Goal: Check status: Check status

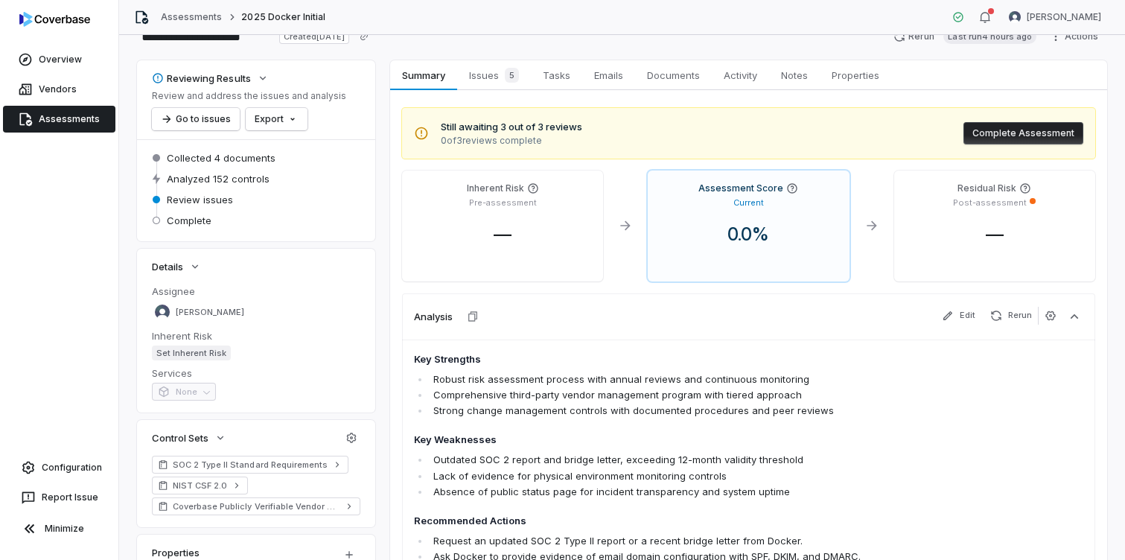
scroll to position [55, 0]
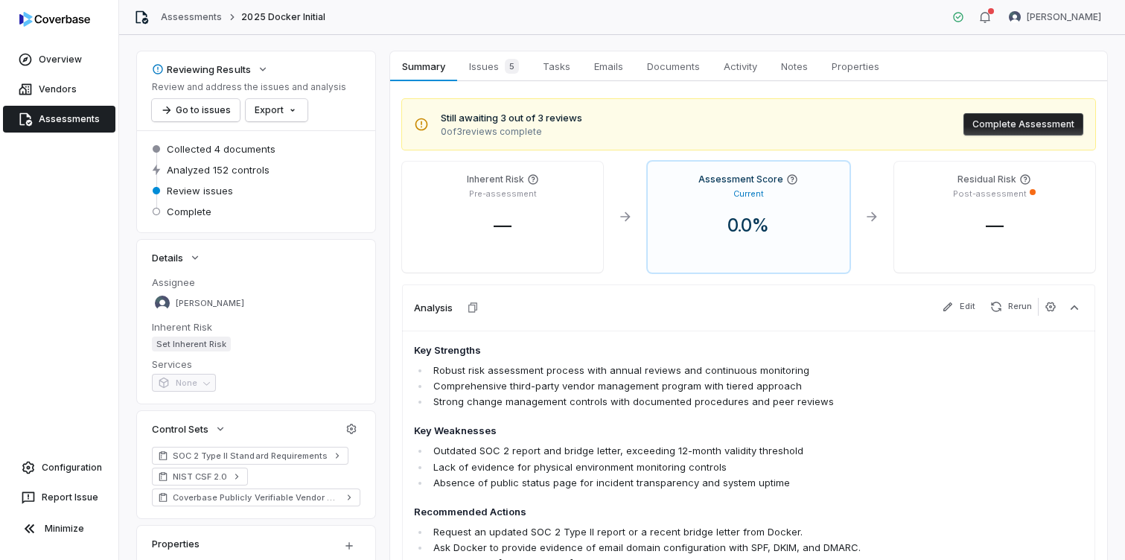
click at [888, 119] on div "Still awaiting 3 out of 3 reviews 0 of 3 reviews complete Complete Assessment" at bounding box center [748, 124] width 693 height 51
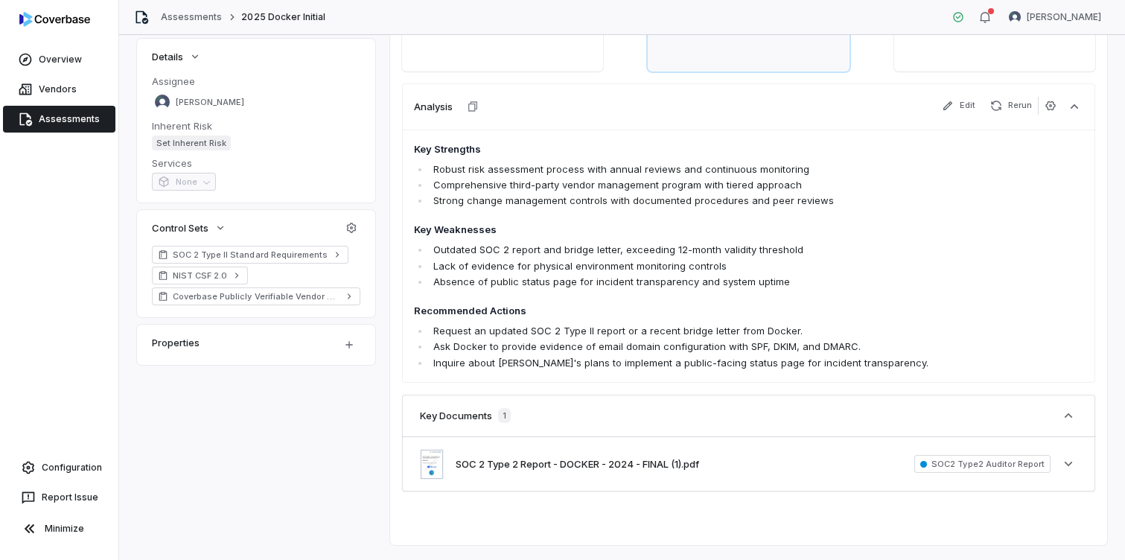
scroll to position [0, 0]
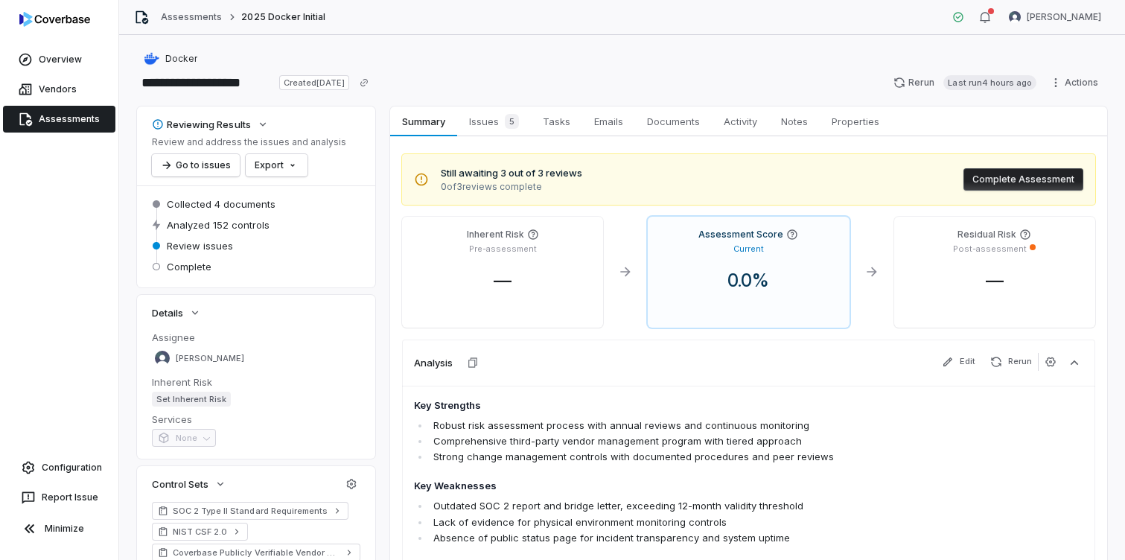
click at [1008, 179] on button "Complete Assessment" at bounding box center [1024, 179] width 120 height 22
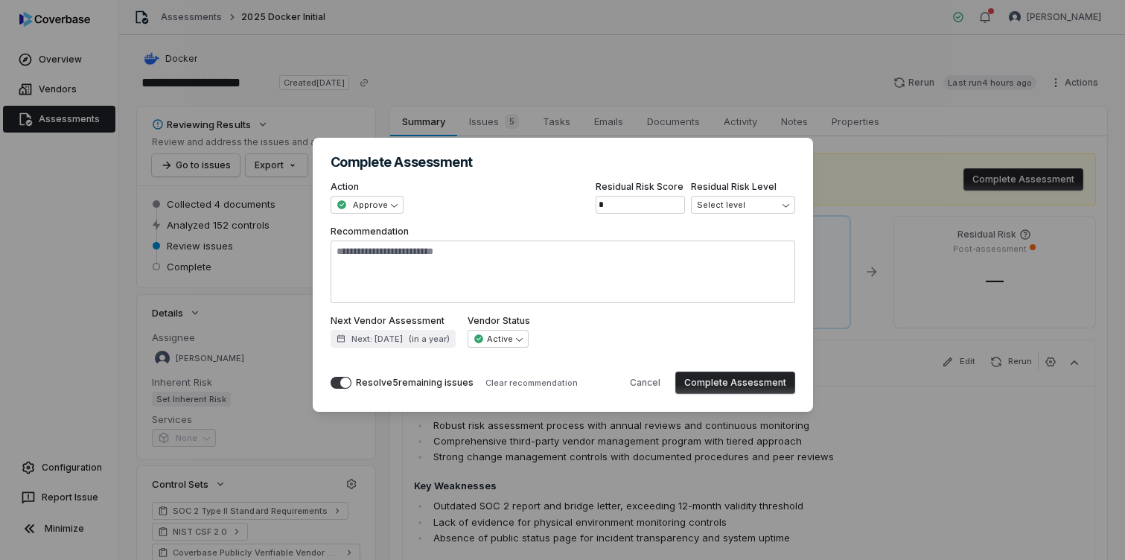
drag, startPoint x: 638, startPoint y: 377, endPoint x: 566, endPoint y: 235, distance: 159.5
click at [637, 377] on button "Cancel" at bounding box center [645, 383] width 48 height 22
type textarea "*"
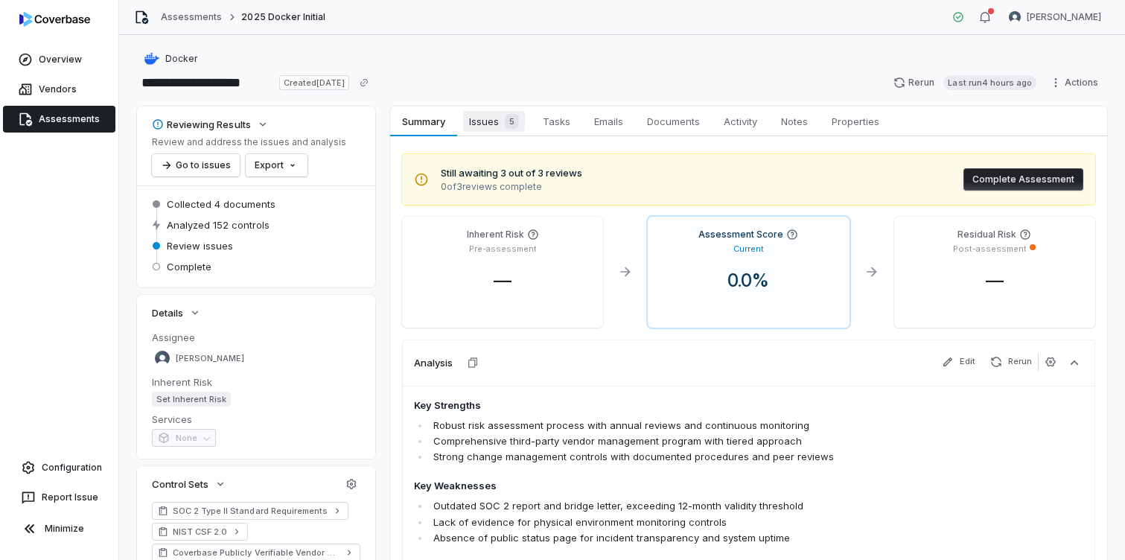
click at [472, 127] on span "Issues 5" at bounding box center [494, 121] width 62 height 21
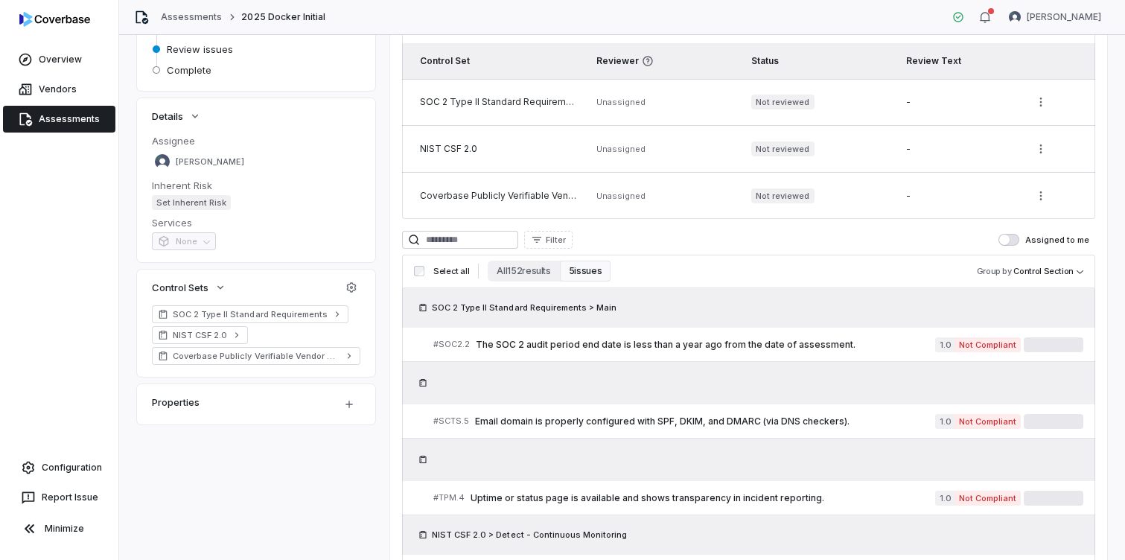
scroll to position [217, 0]
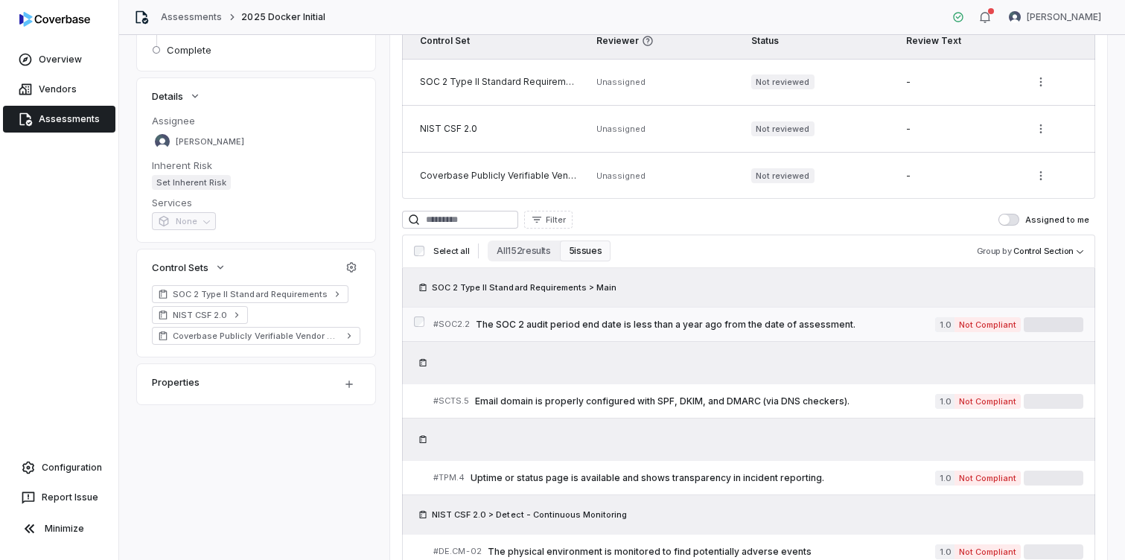
click at [846, 321] on span "The SOC 2 audit period end date is less than a year ago from the date of assess…" at bounding box center [705, 325] width 459 height 12
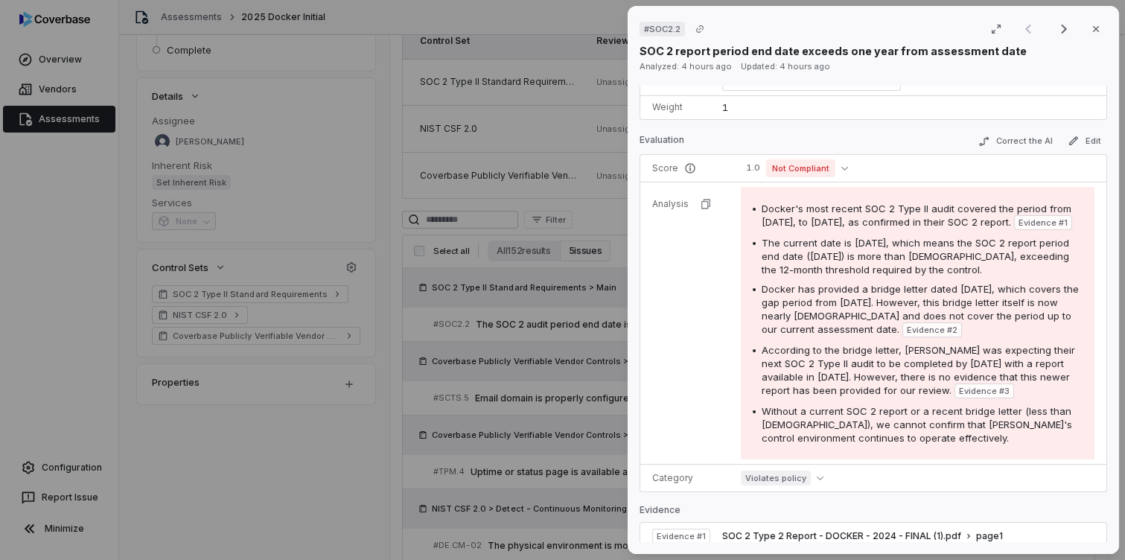
scroll to position [214, 0]
